Goal: Task Accomplishment & Management: Manage account settings

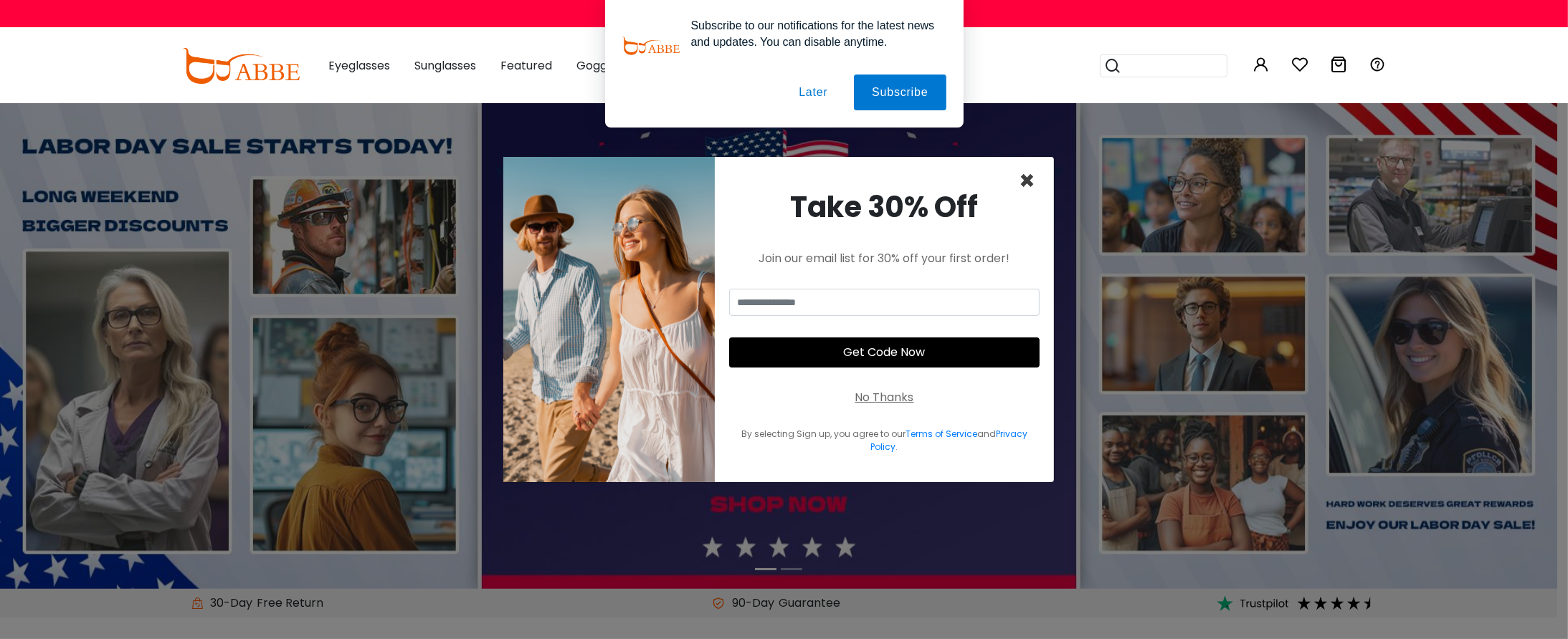
click at [784, 177] on span "×" at bounding box center [1027, 181] width 16 height 36
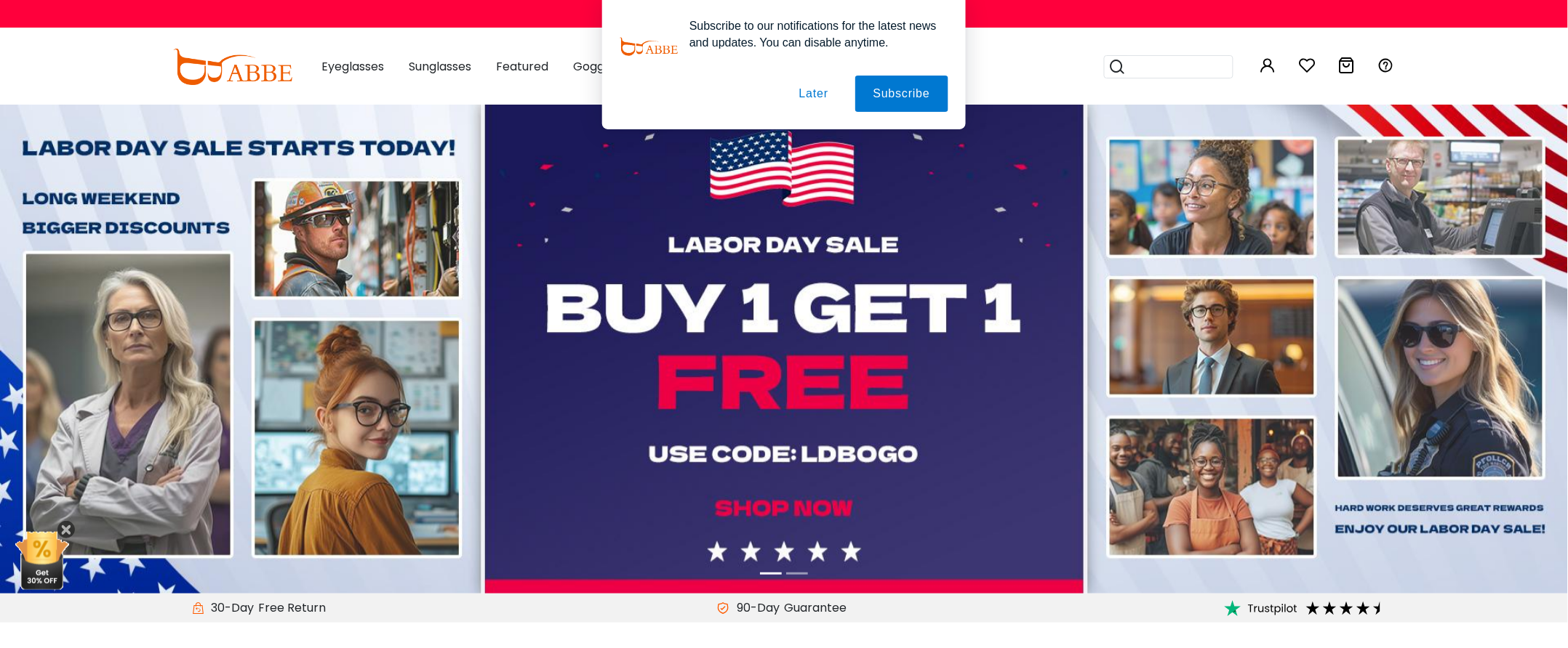
click at [795, 92] on button "Later" at bounding box center [814, 93] width 66 height 36
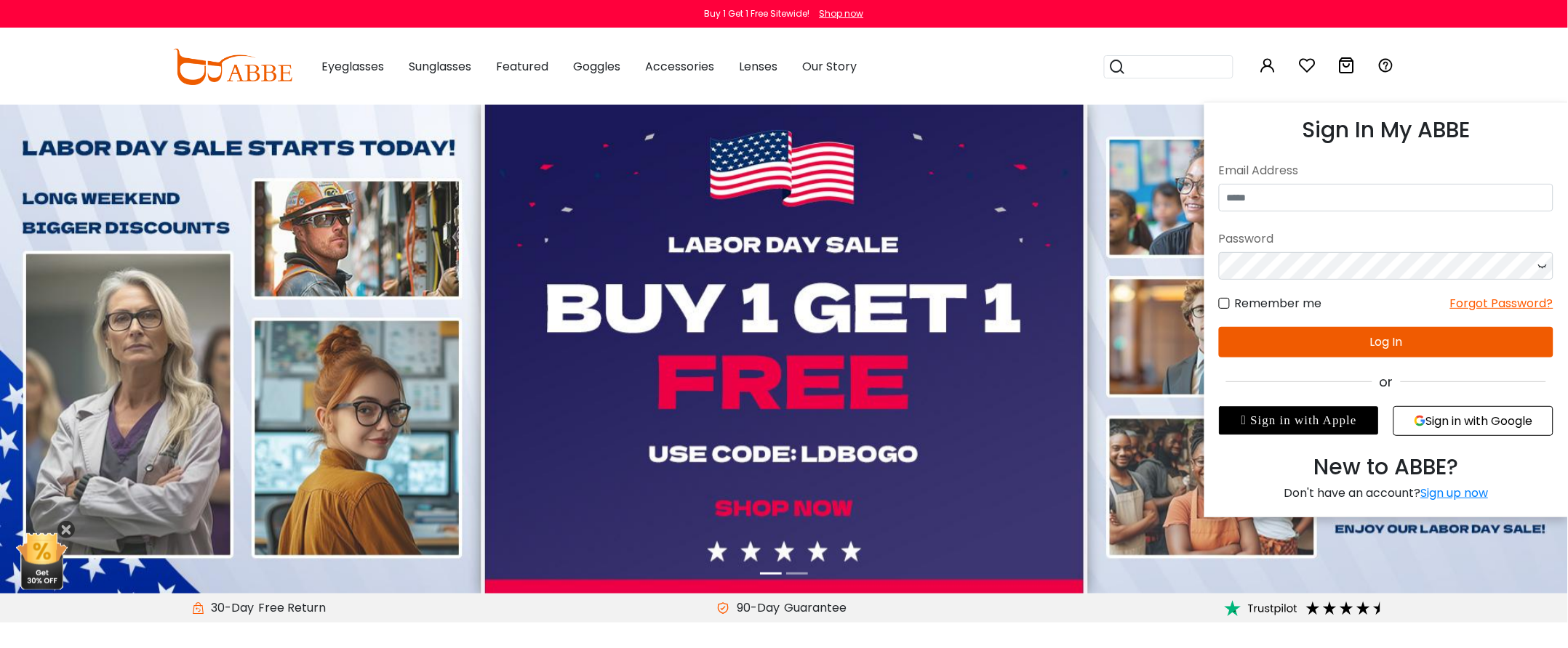
click at [795, 170] on div "Email Address" at bounding box center [1386, 171] width 335 height 26
click at [795, 179] on div "Email Address" at bounding box center [1386, 171] width 335 height 26
click at [795, 197] on input "email" at bounding box center [1386, 198] width 335 height 28
type input "**********"
click at [795, 301] on label "Remember me" at bounding box center [1271, 304] width 103 height 18
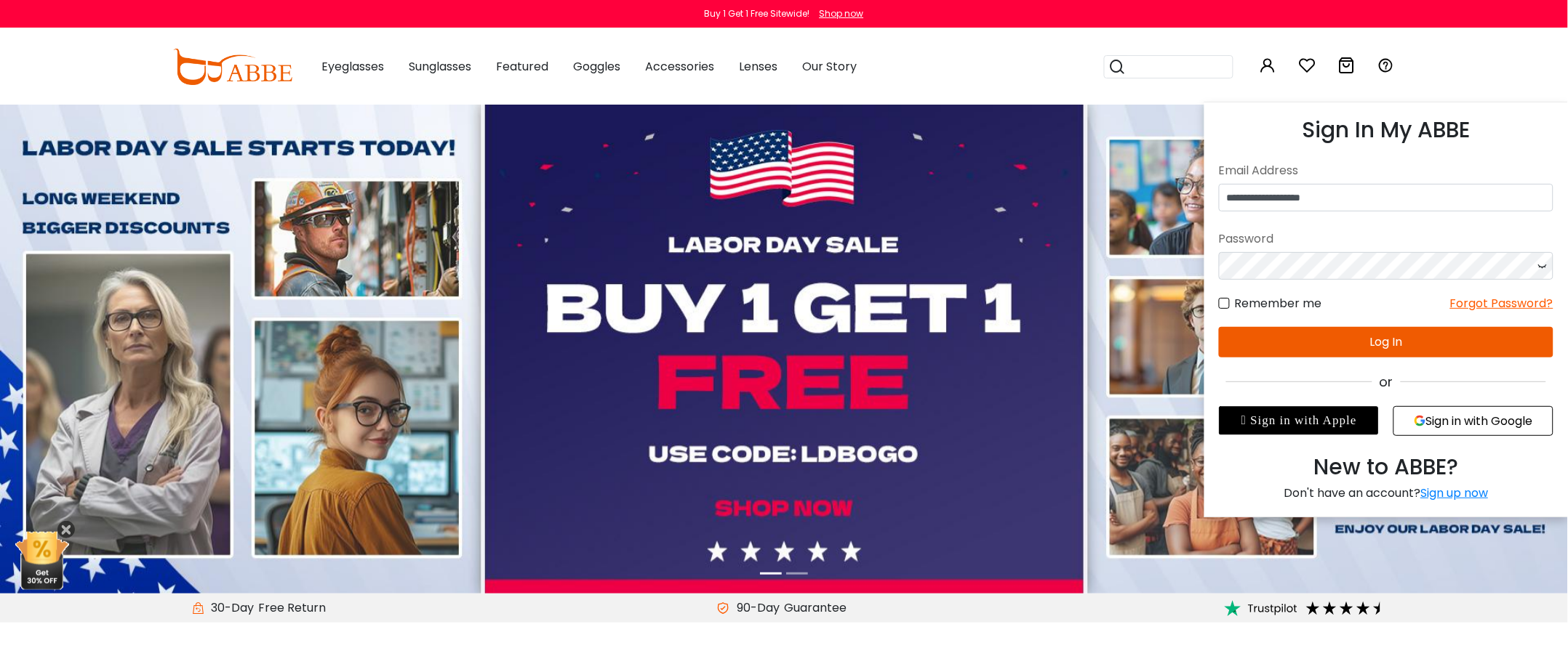
click at [795, 323] on button "Log In" at bounding box center [1386, 342] width 335 height 30
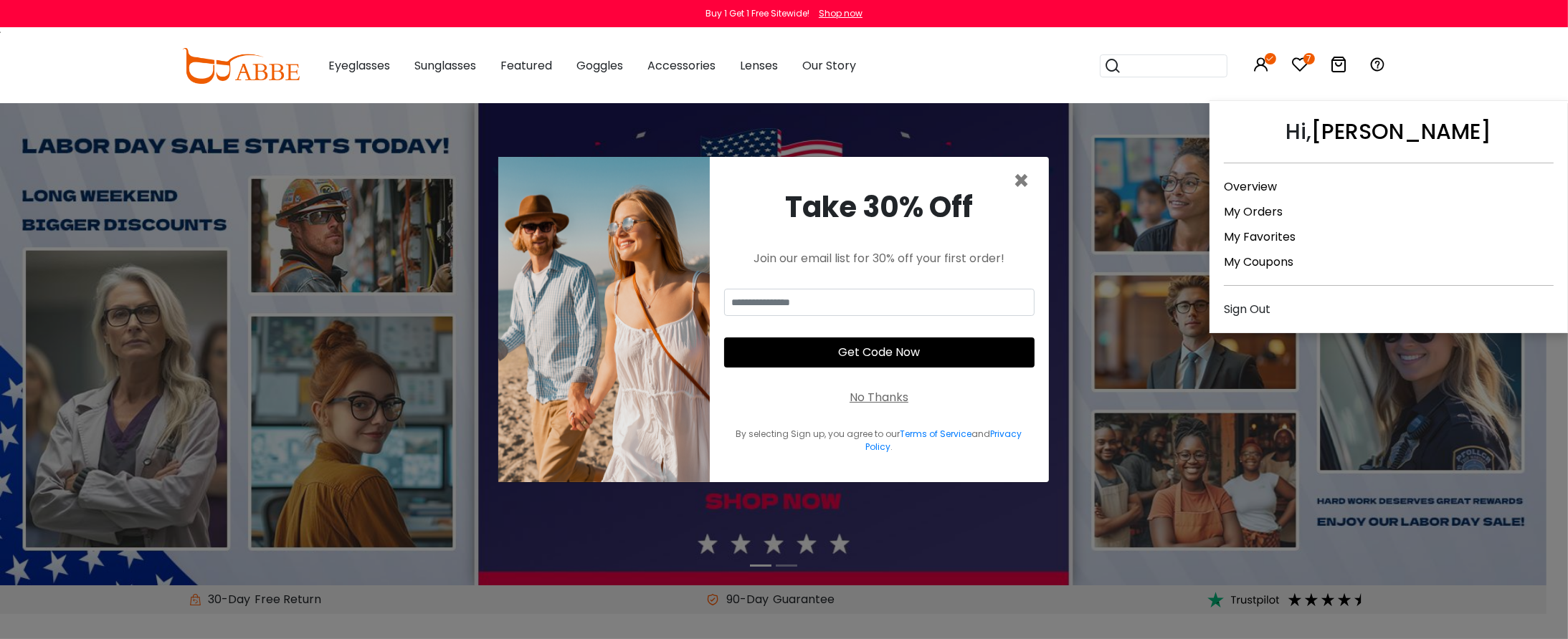
click at [1267, 50] on div "Hi, chaarli Overview My Orders My Favorites My Coupons Sign Out" at bounding box center [1261, 66] width 17 height 74
click at [1256, 62] on icon at bounding box center [1261, 64] width 17 height 17
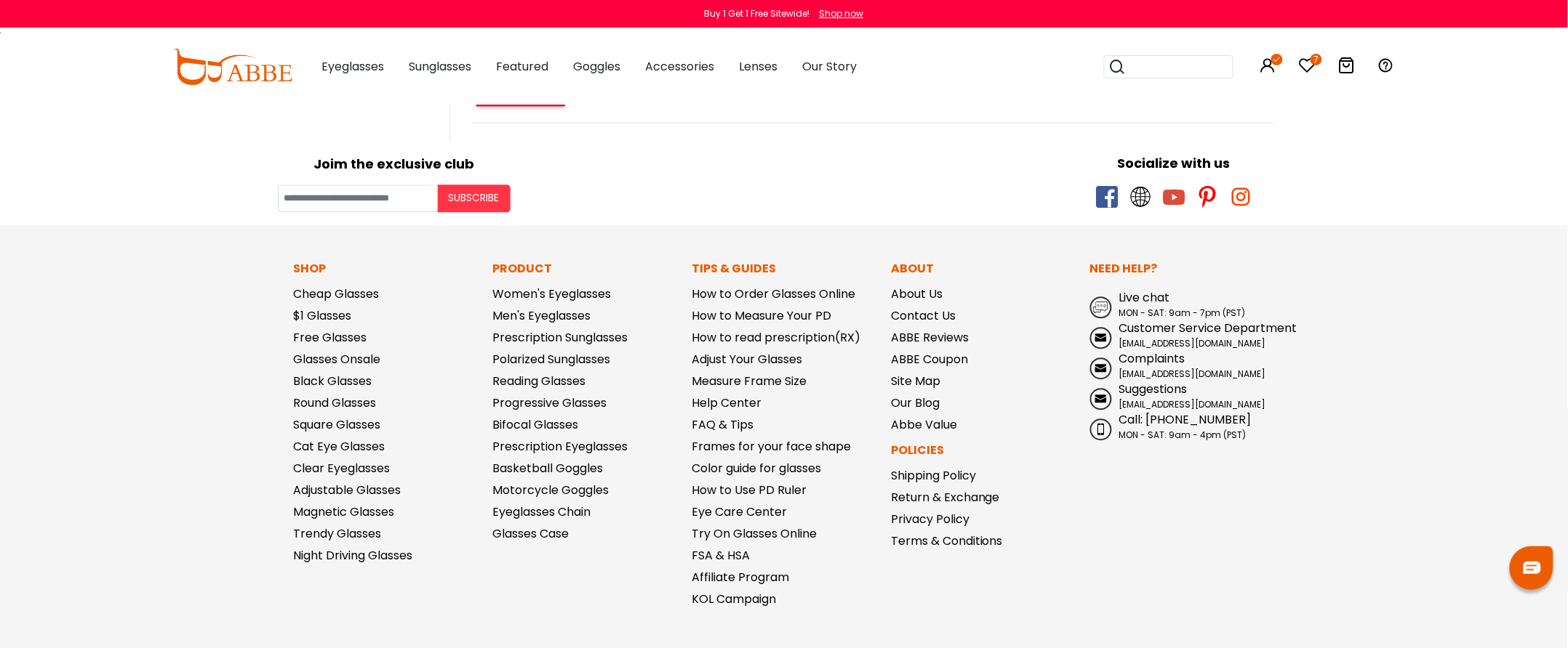
scroll to position [1073, 0]
click at [965, 496] on link "Return & Exchange" at bounding box center [945, 495] width 109 height 16
